Goal: Transaction & Acquisition: Purchase product/service

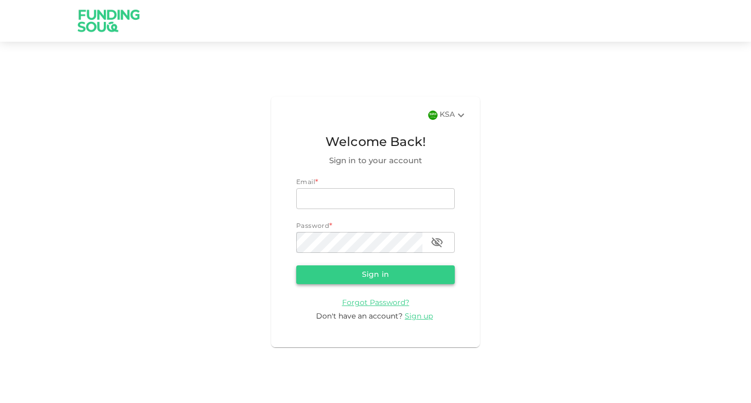
type input "[EMAIL_ADDRESS][DOMAIN_NAME]"
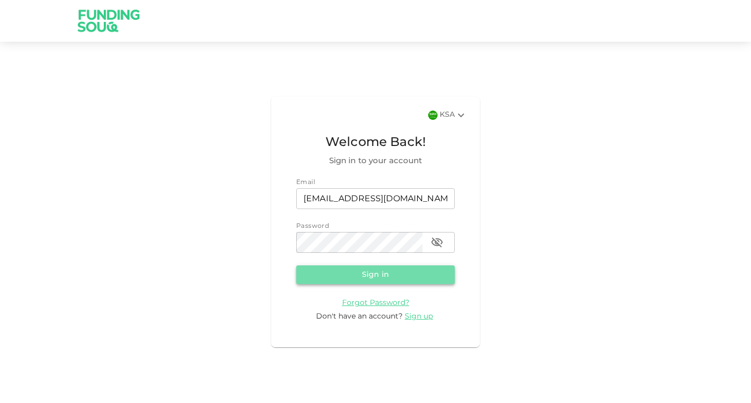
click at [385, 278] on button "Sign in" at bounding box center [375, 274] width 159 height 19
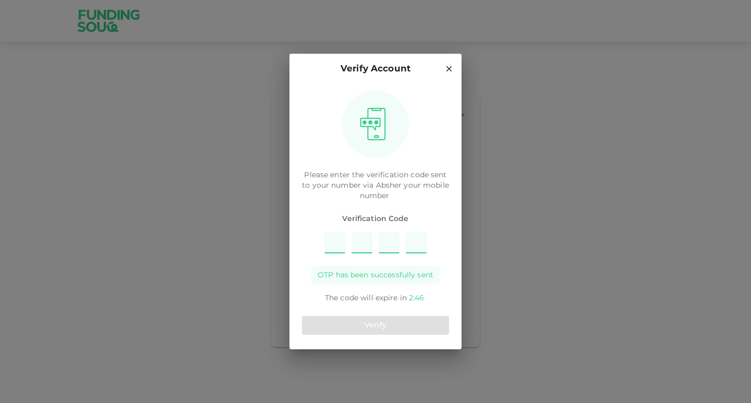
type input "9"
type input "6"
type input "8"
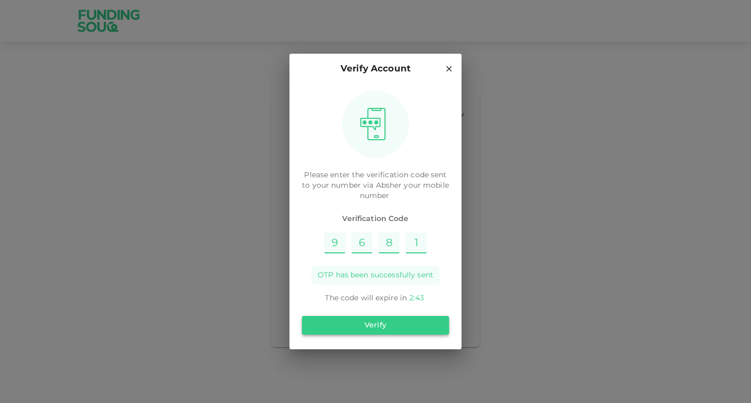
type input "1"
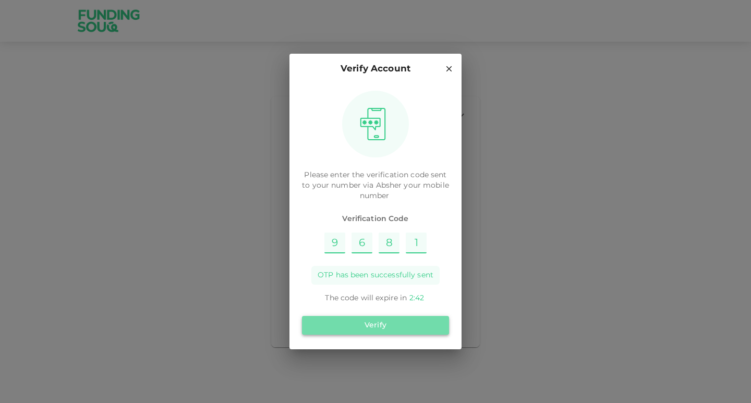
click at [375, 323] on button "Verify" at bounding box center [375, 325] width 147 height 19
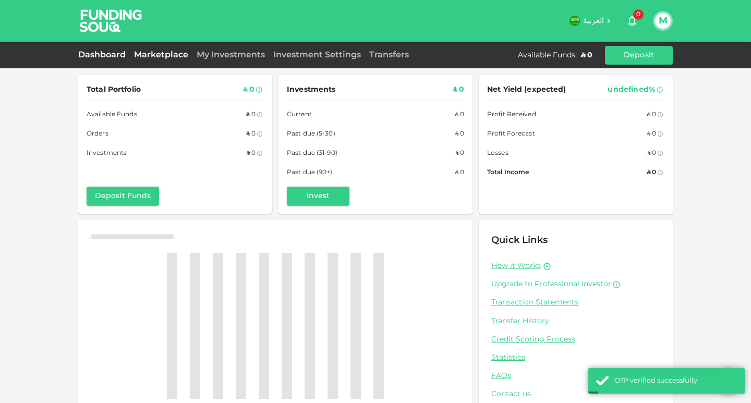
click at [172, 54] on link "Marketplace" at bounding box center [161, 55] width 63 height 8
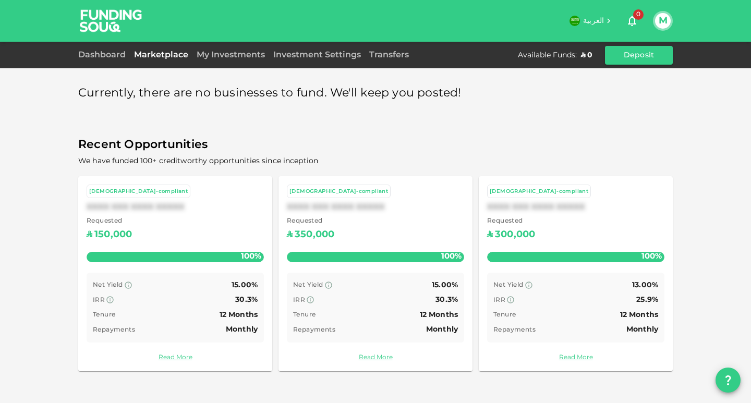
click at [609, 21] on icon at bounding box center [608, 20] width 9 height 9
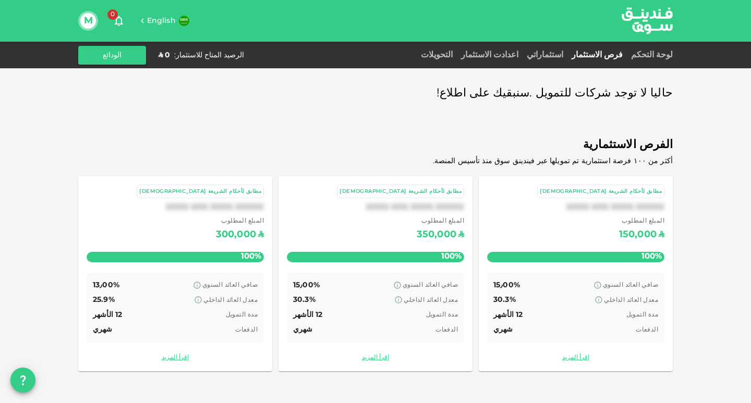
click at [150, 17] on h6 "English" at bounding box center [161, 21] width 29 height 11
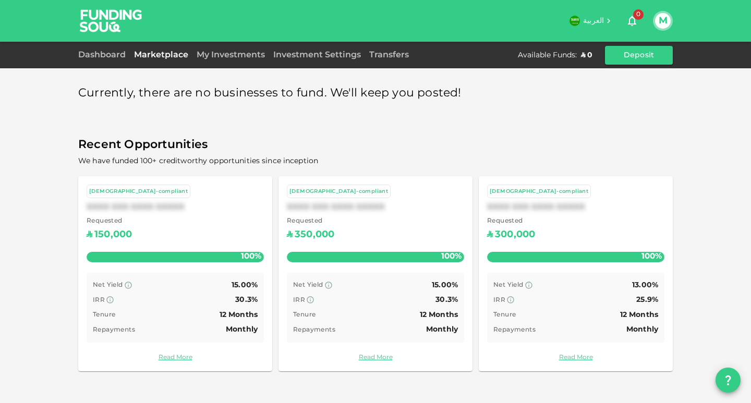
click at [665, 26] on button "M" at bounding box center [663, 21] width 16 height 16
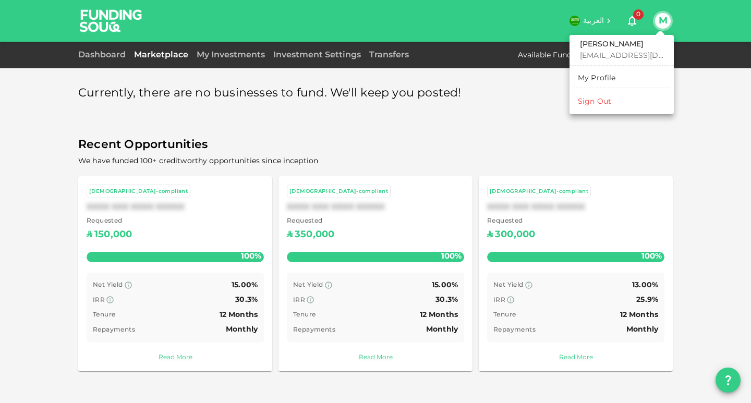
click at [598, 101] on div "Sign Out" at bounding box center [594, 101] width 33 height 10
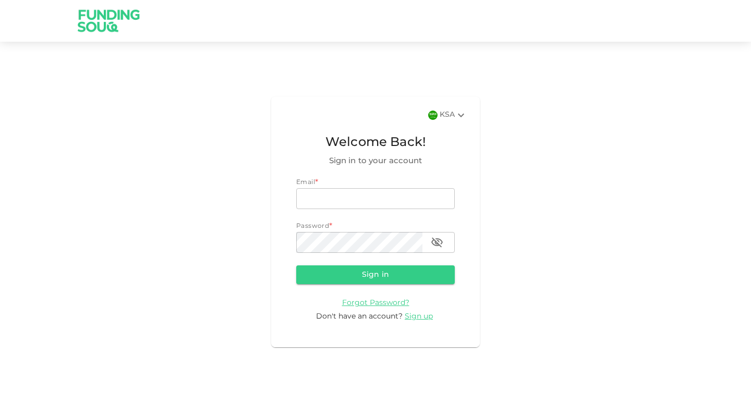
type input "[EMAIL_ADDRESS][DOMAIN_NAME]"
click at [446, 114] on div "KSA" at bounding box center [454, 115] width 28 height 13
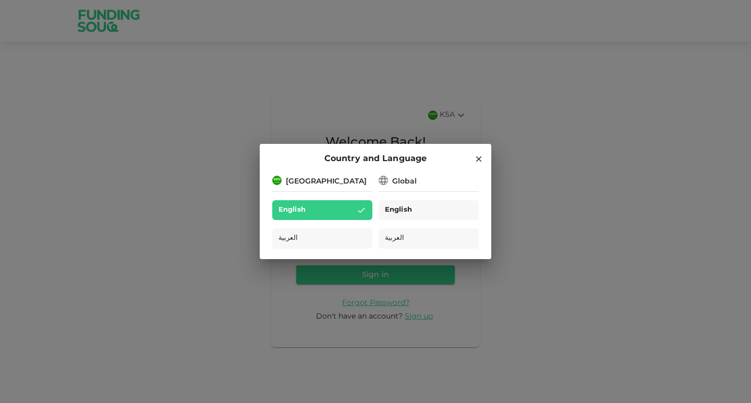
click at [403, 208] on span "English" at bounding box center [398, 210] width 27 height 12
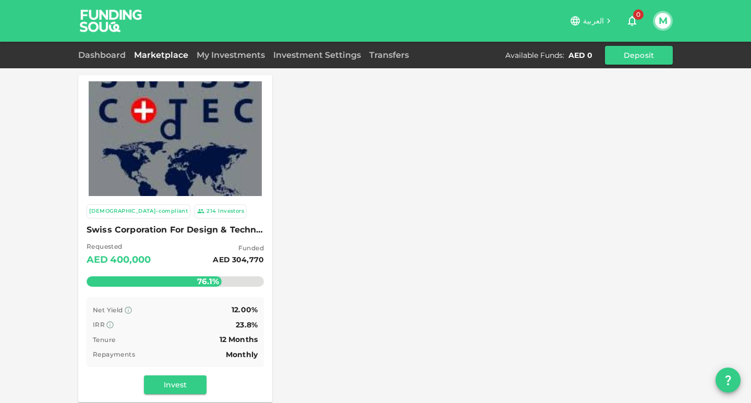
scroll to position [52, 0]
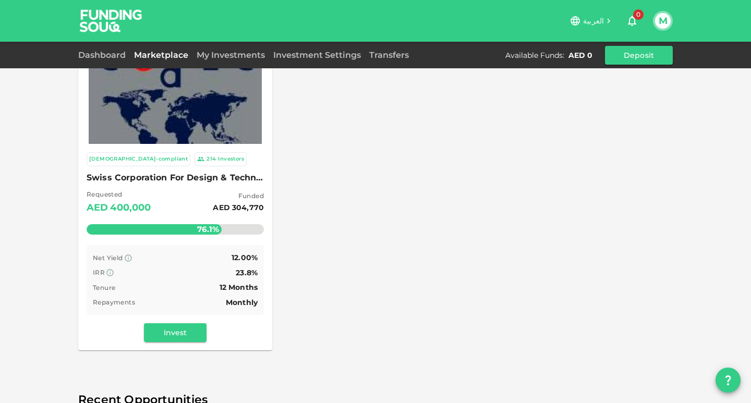
click at [197, 178] on span "Swiss Corporation For Design & Technology Trading LLC" at bounding box center [175, 178] width 177 height 15
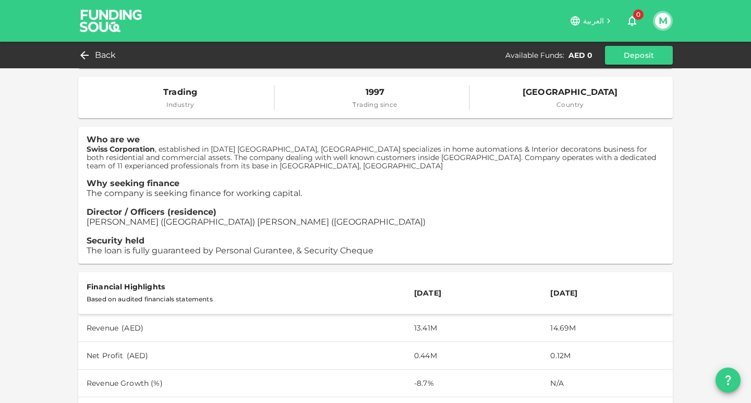
scroll to position [261, 0]
